Goal: Transaction & Acquisition: Download file/media

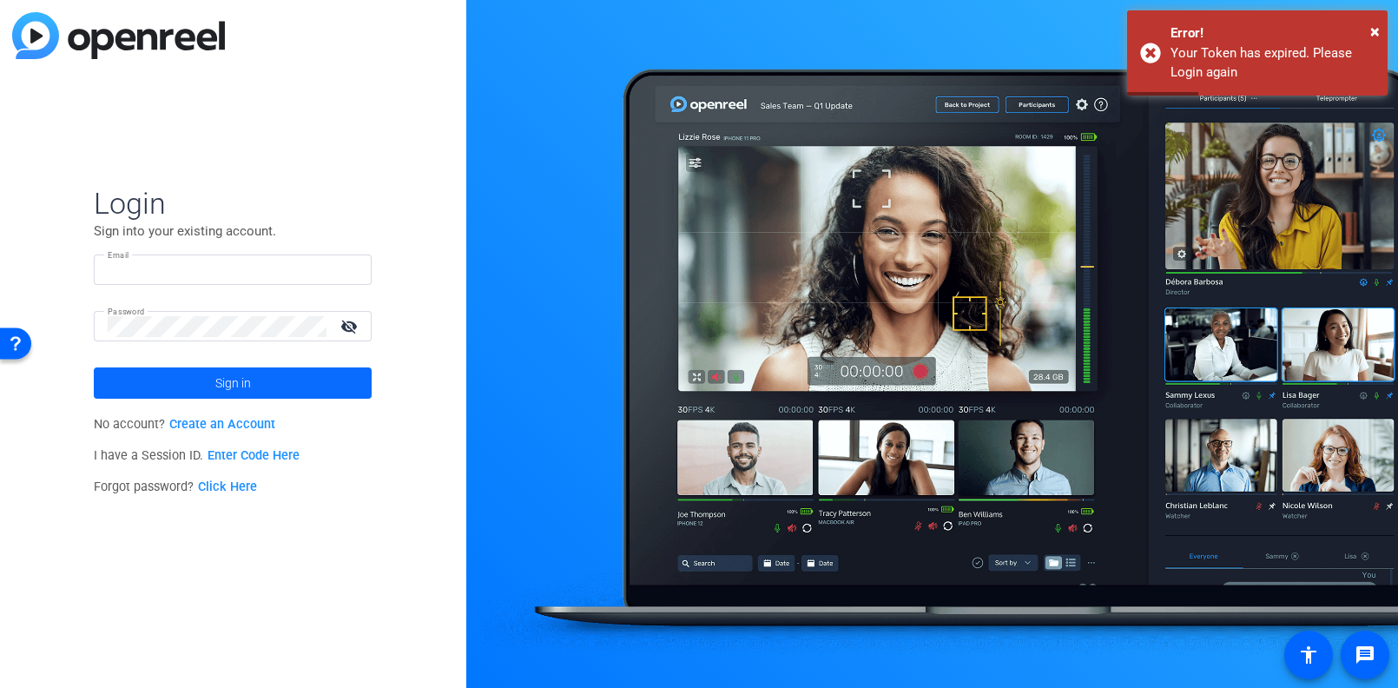
type input "[EMAIL_ADDRESS][DOMAIN_NAME]"
click at [215, 385] on span "Sign in" at bounding box center [233, 382] width 36 height 43
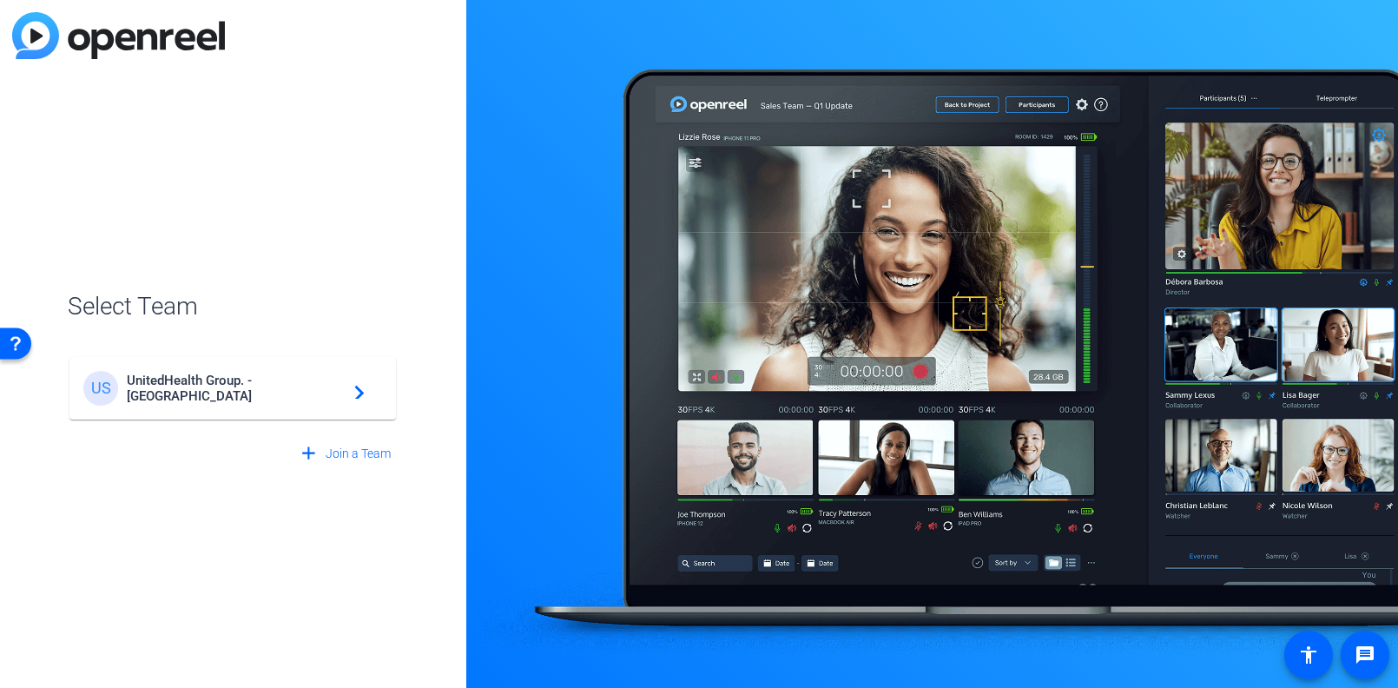
click at [177, 402] on div "US UnitedHealth Group. - Tilt Studios navigate_next" at bounding box center [232, 388] width 299 height 35
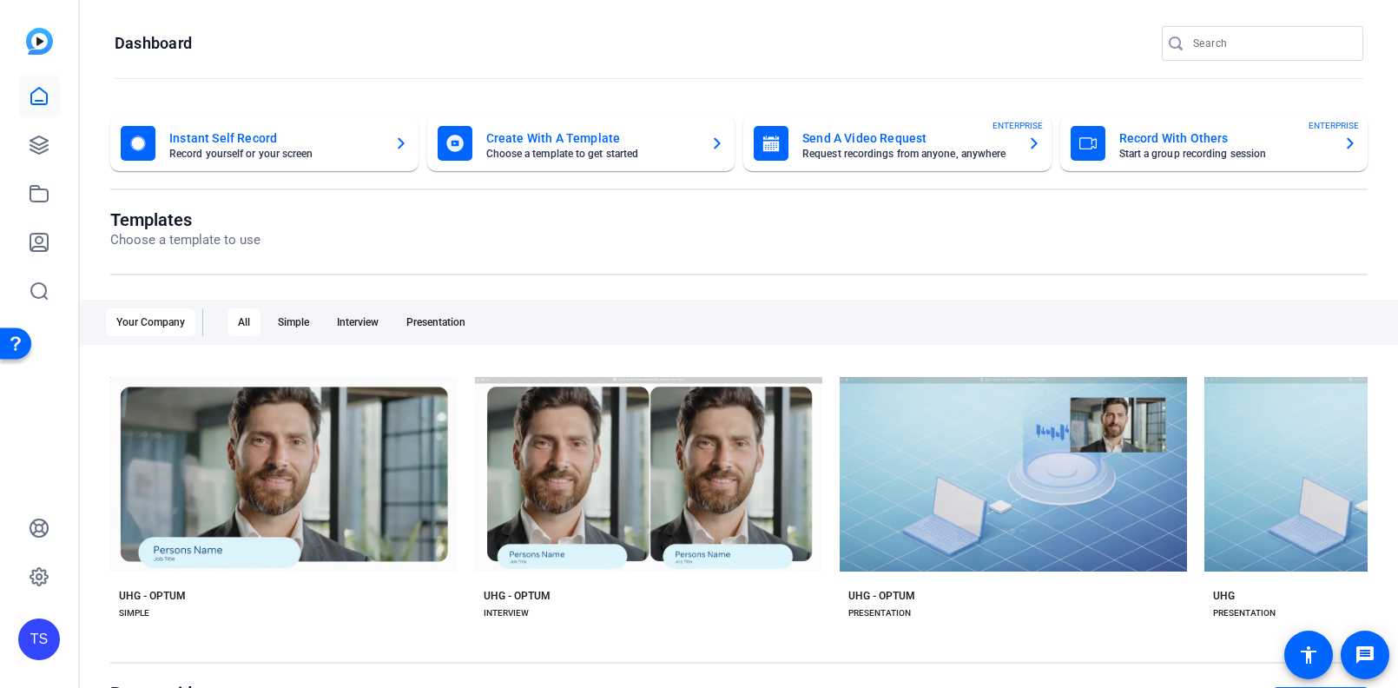
click at [1235, 52] on input "Search" at bounding box center [1271, 43] width 156 height 21
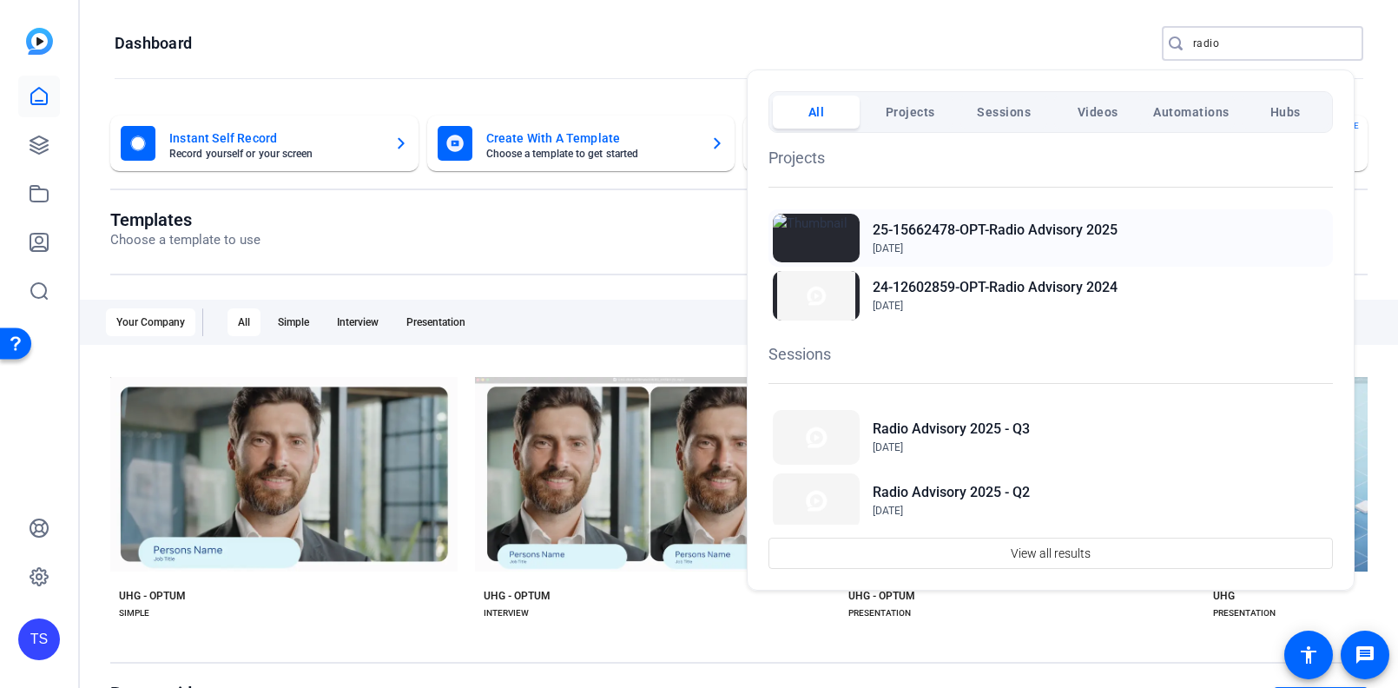
type input "radio"
click at [855, 227] on img at bounding box center [816, 238] width 87 height 49
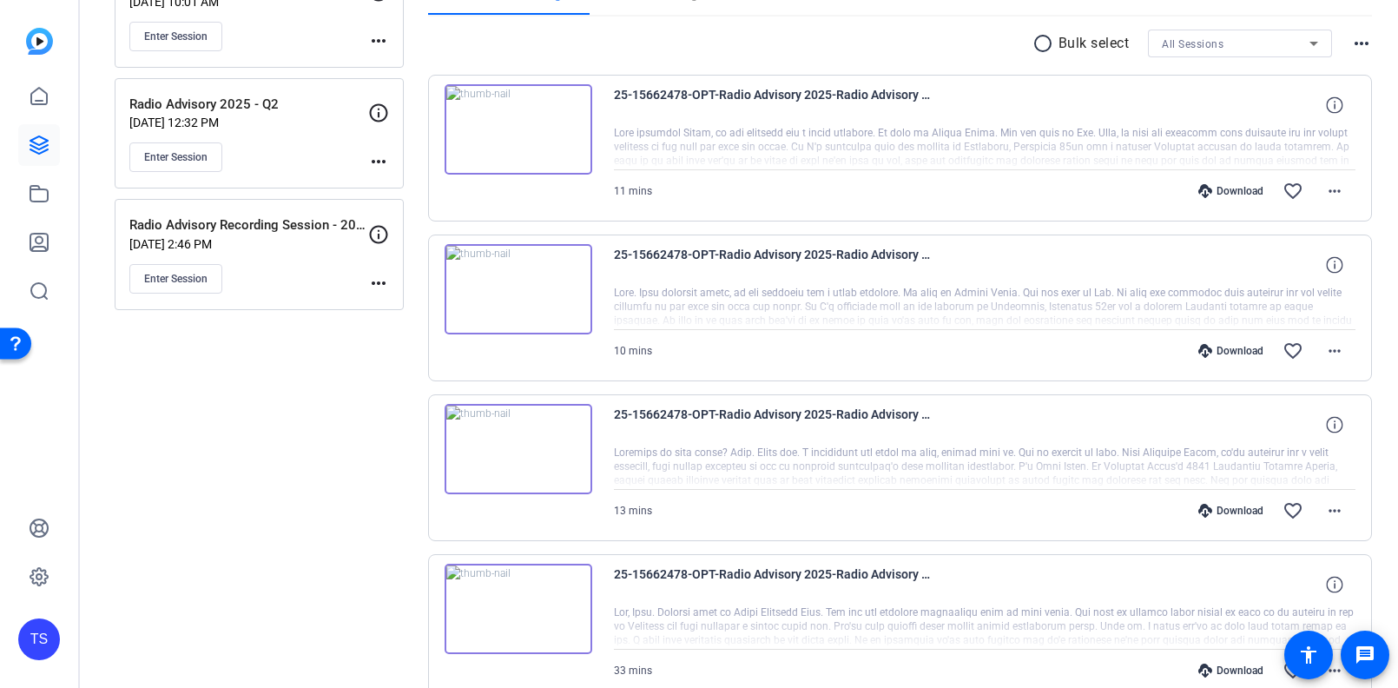
scroll to position [434, 0]
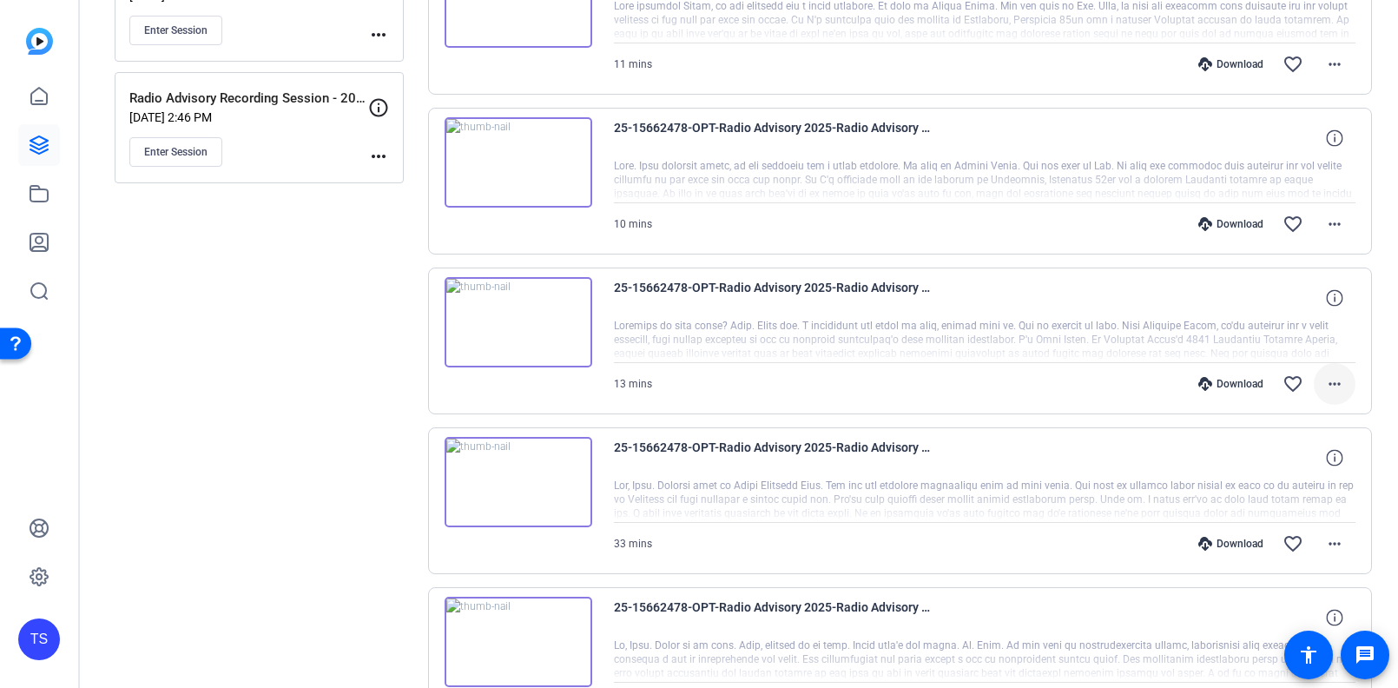
click at [1326, 378] on mat-icon "more_horiz" at bounding box center [1334, 383] width 21 height 21
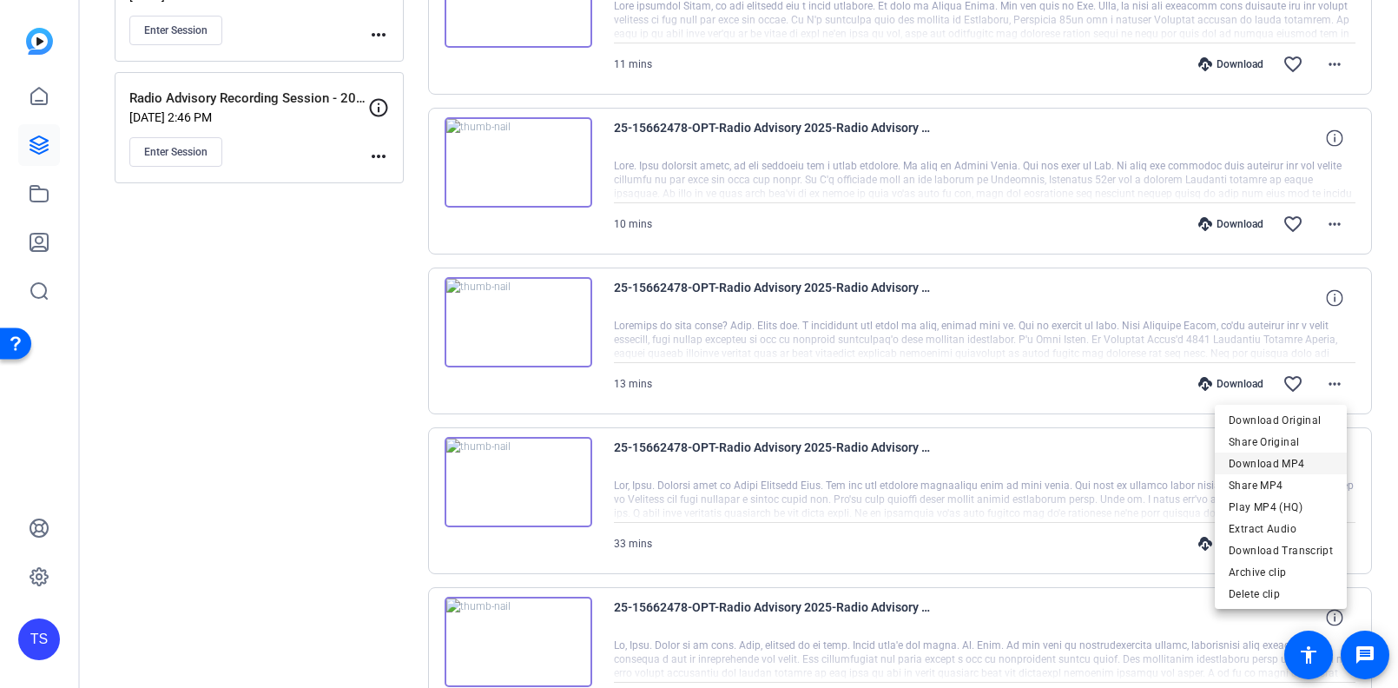
click at [1271, 455] on span "Download MP4" at bounding box center [1280, 463] width 104 height 21
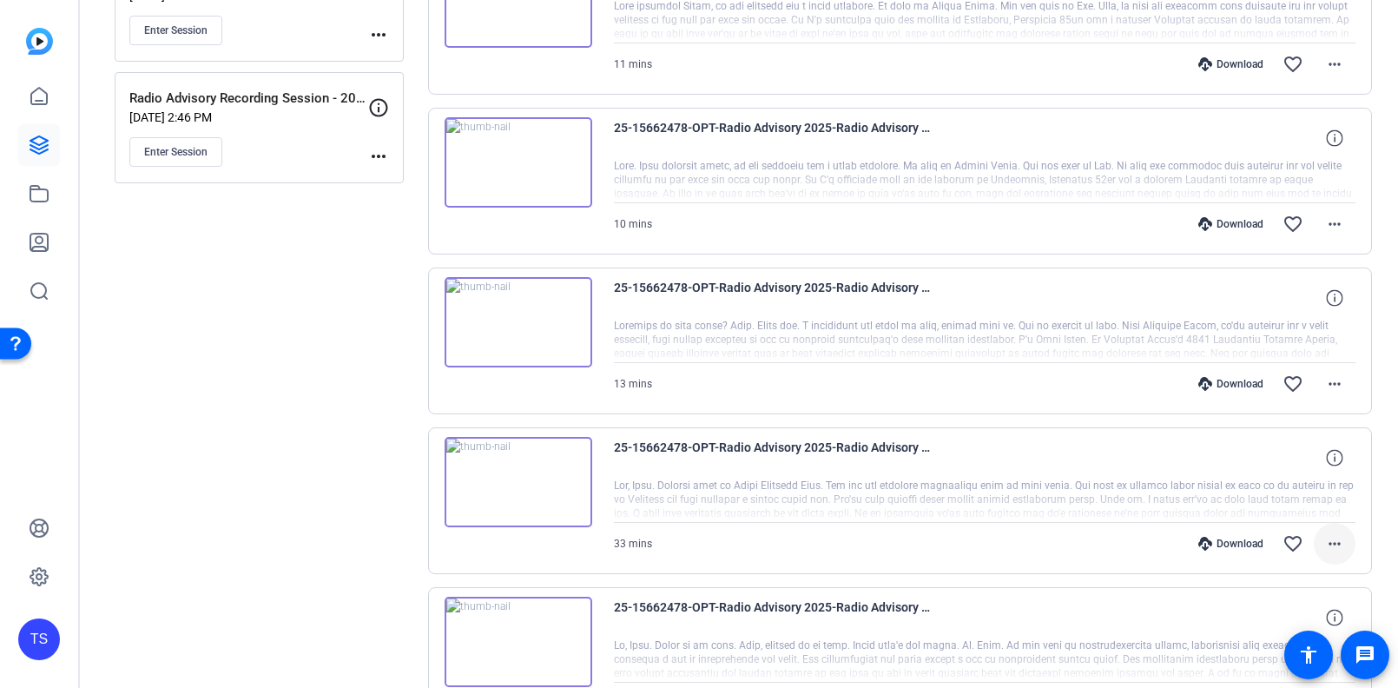
click at [1327, 536] on mat-icon "more_horiz" at bounding box center [1334, 543] width 21 height 21
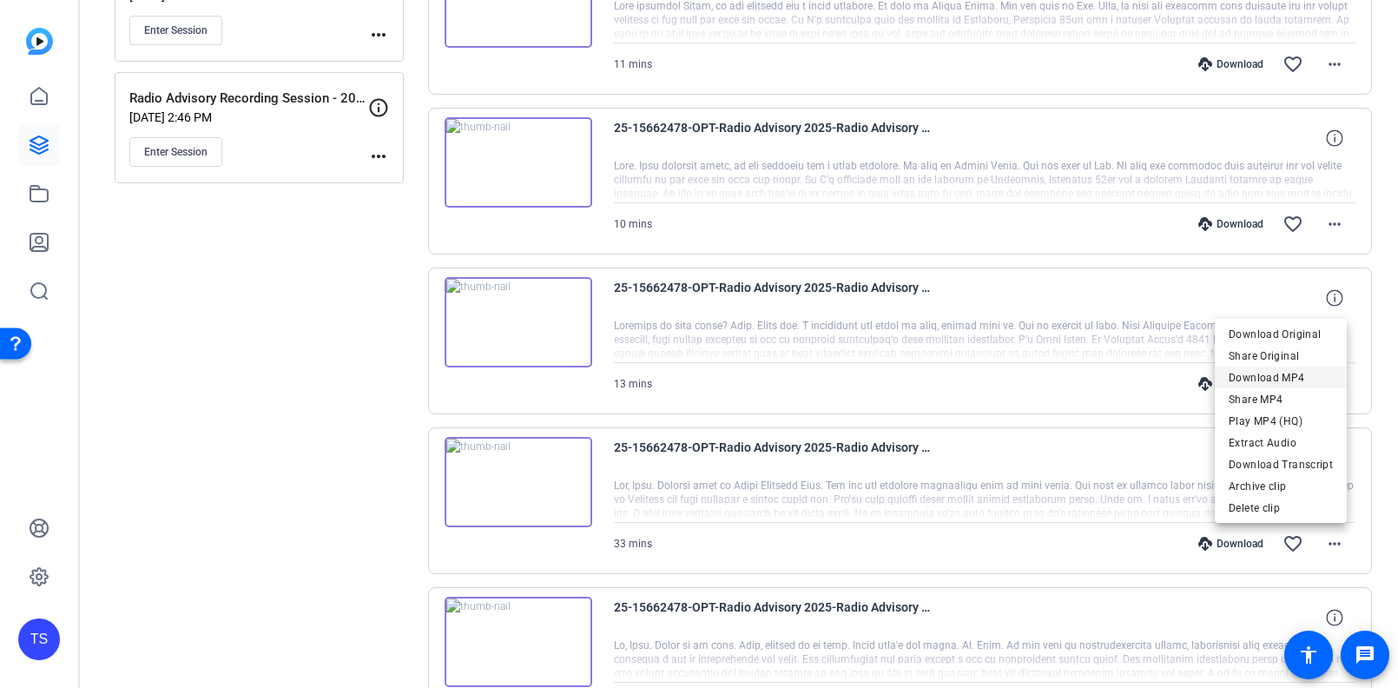
click at [1273, 372] on span "Download MP4" at bounding box center [1280, 377] width 104 height 21
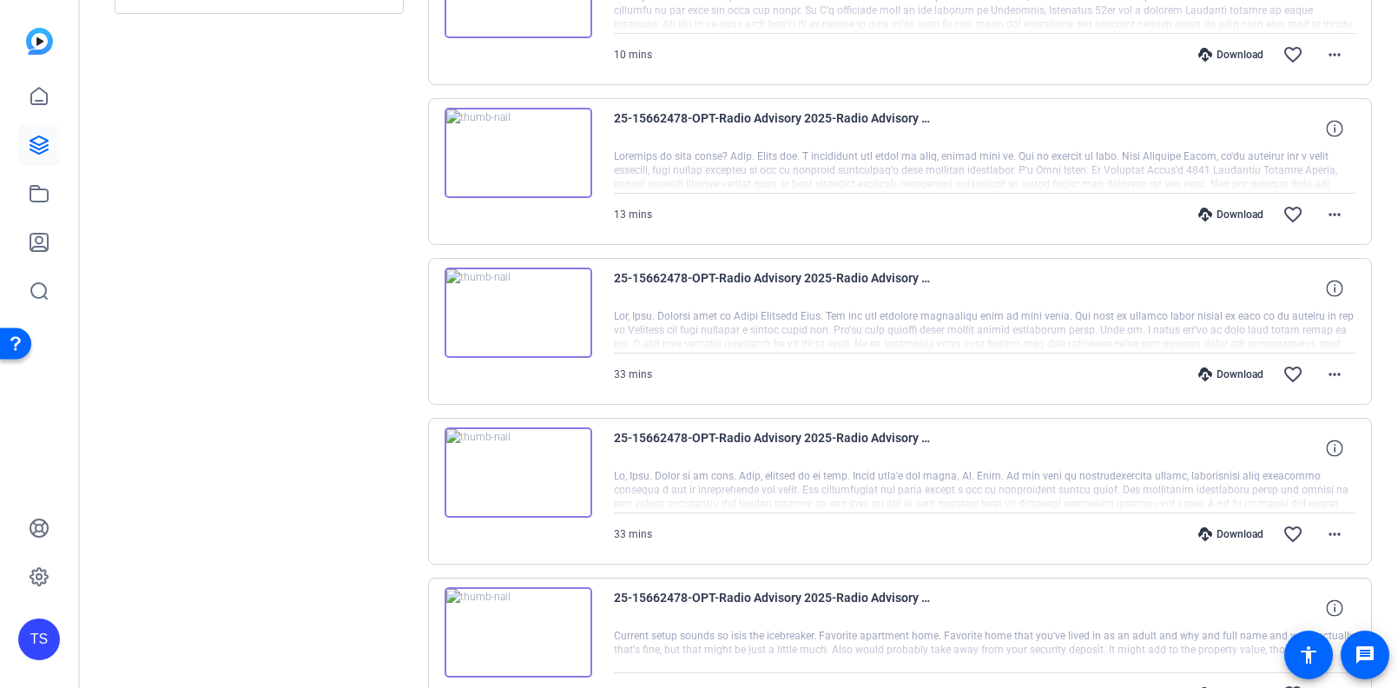
scroll to position [694, 0]
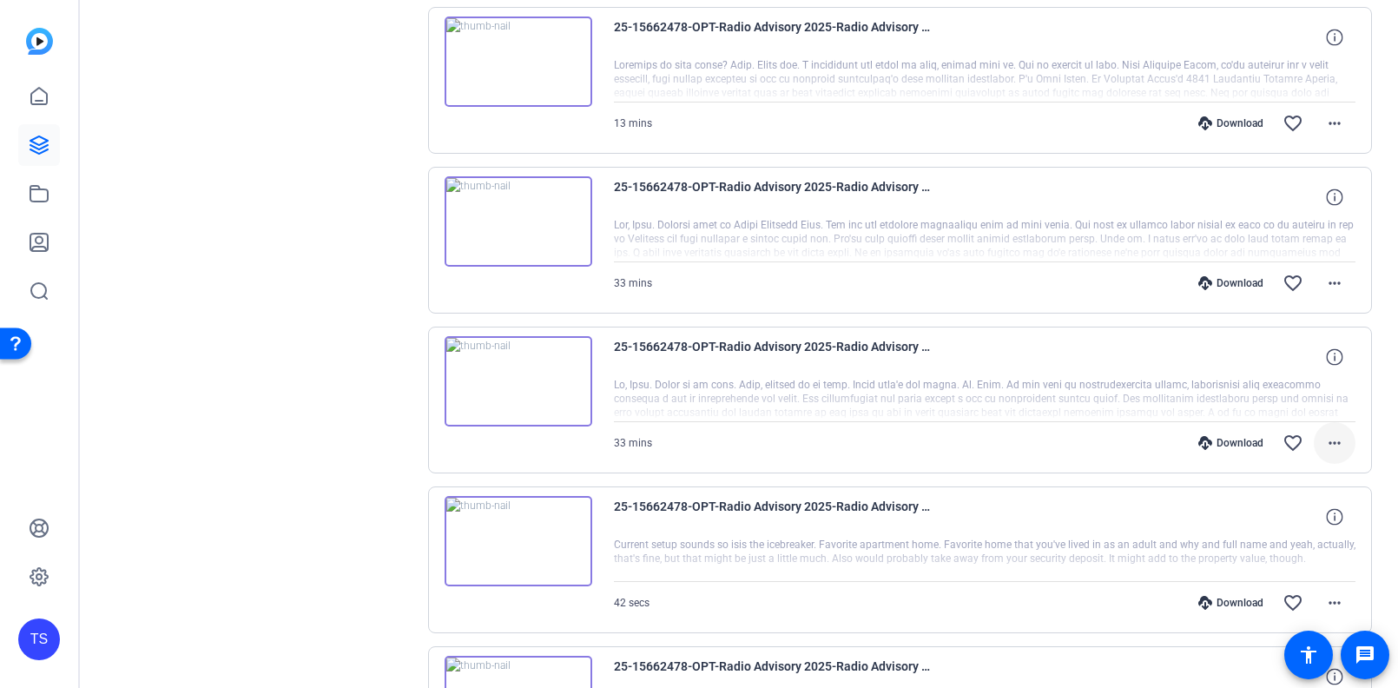
click at [1324, 444] on mat-icon "more_horiz" at bounding box center [1334, 442] width 21 height 21
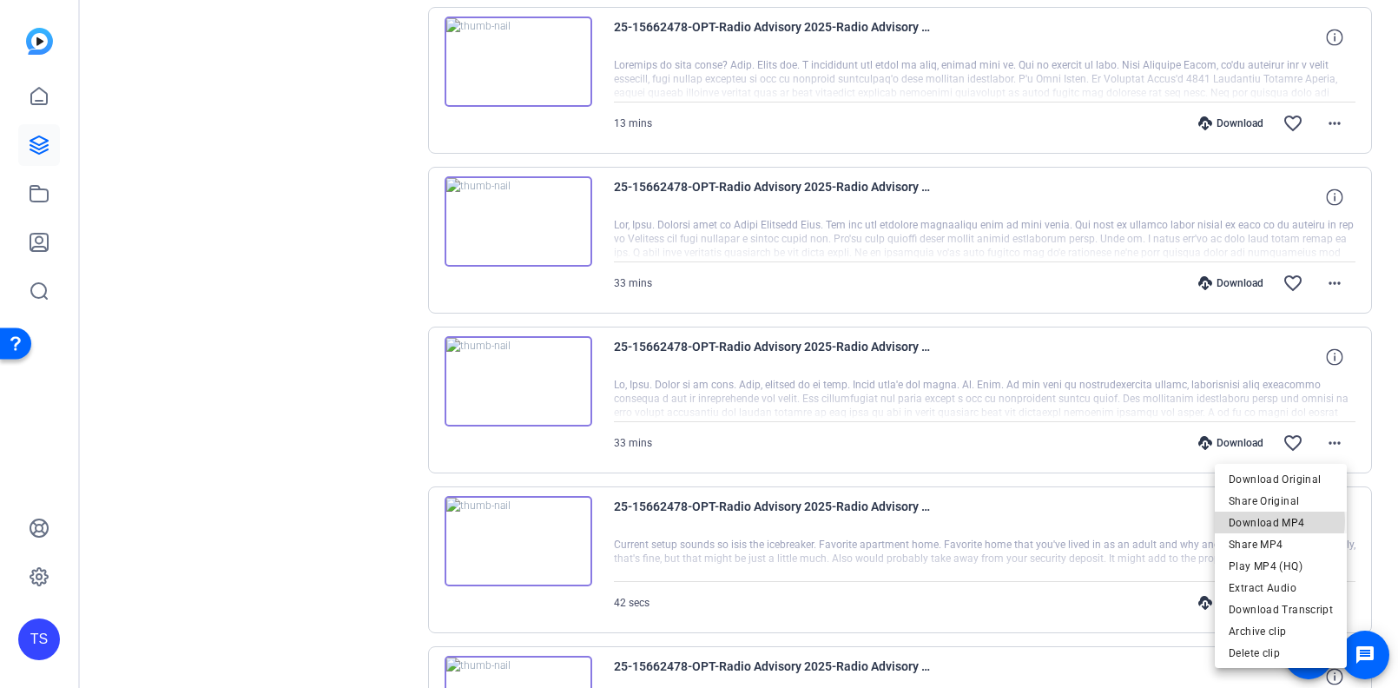
click at [1268, 521] on span "Download MP4" at bounding box center [1280, 522] width 104 height 21
